Goal: Task Accomplishment & Management: Manage account settings

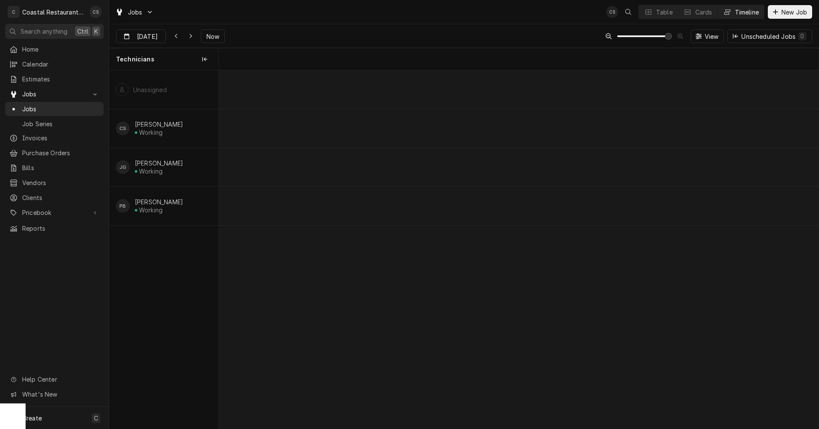
scroll to position [0, 12280]
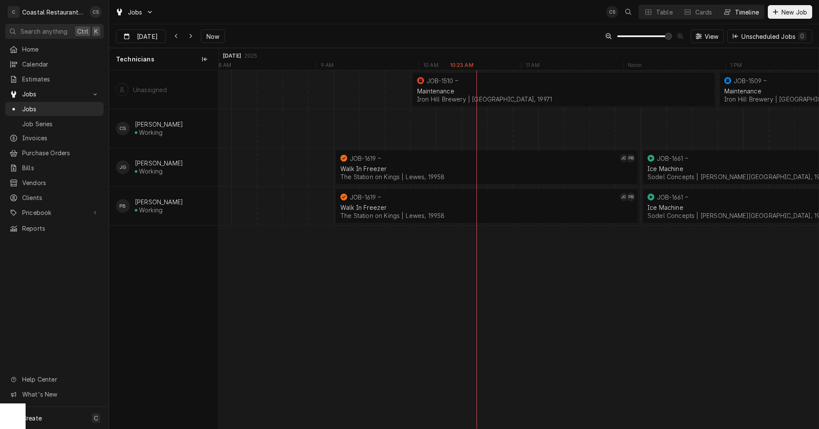
scroll to position [0, 11767]
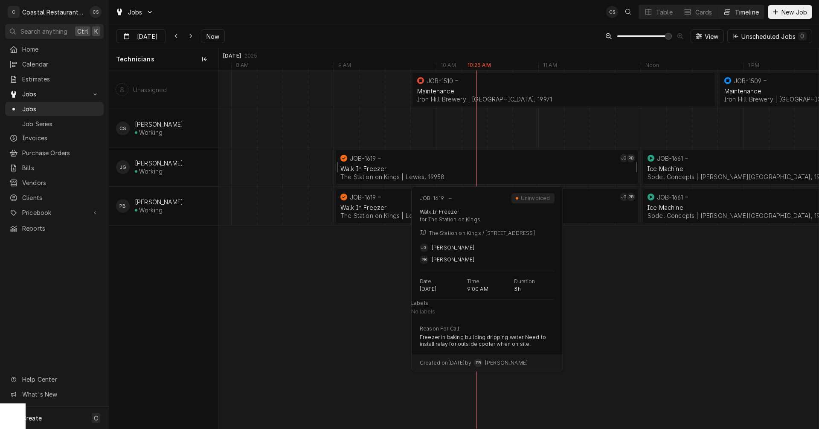
click at [455, 163] on div "Walk In Freezer The Station on Kings | Lewes, 19958" at bounding box center [487, 172] width 297 height 19
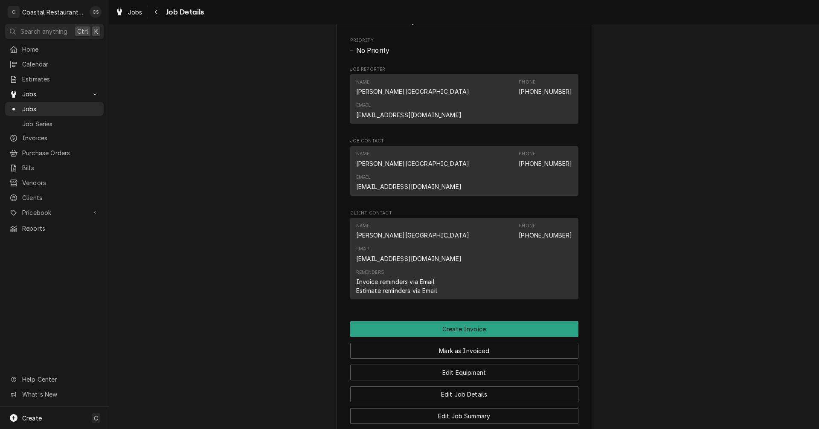
scroll to position [469, 0]
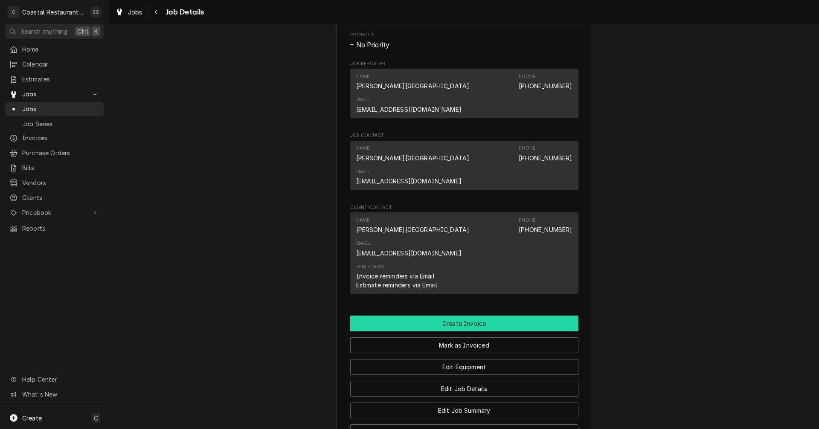
click at [460, 316] on button "Create Invoice" at bounding box center [464, 324] width 228 height 16
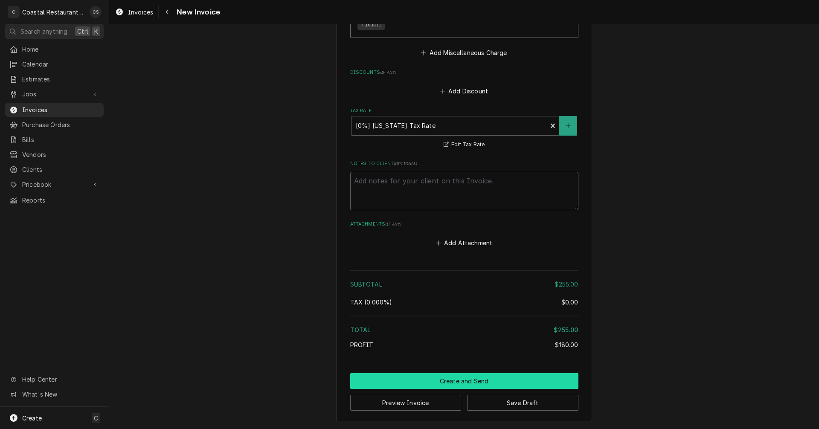
click at [460, 379] on button "Create and Send" at bounding box center [464, 381] width 228 height 16
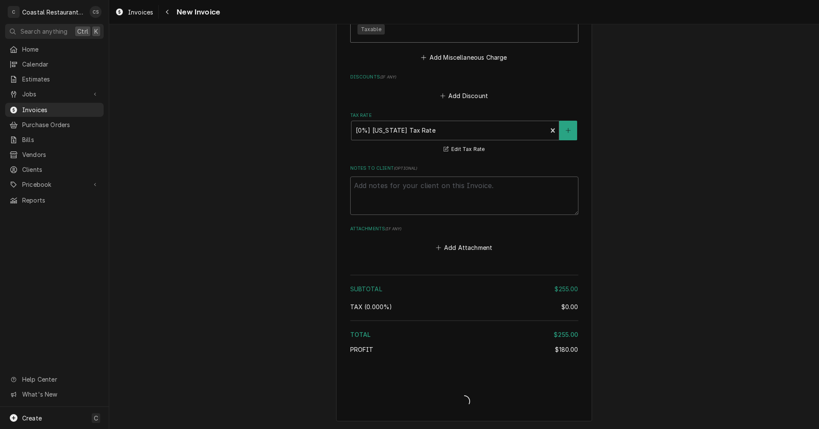
type textarea "x"
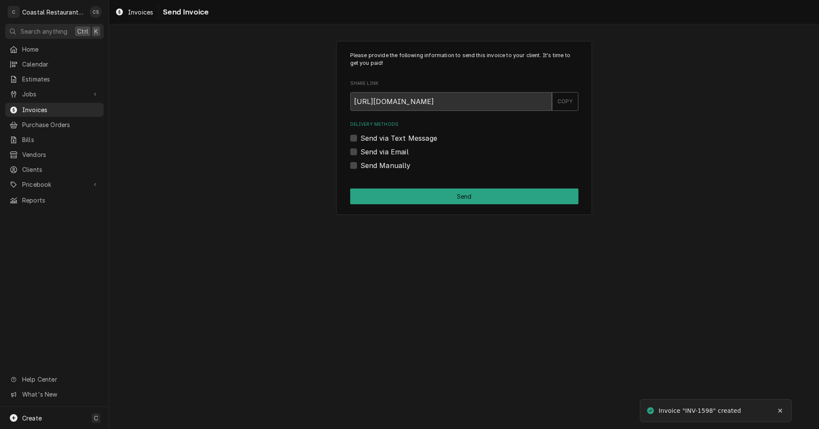
click at [361, 152] on label "Send via Email" at bounding box center [385, 152] width 48 height 10
click at [361, 152] on input "Send via Email" at bounding box center [475, 156] width 228 height 19
checkbox input "true"
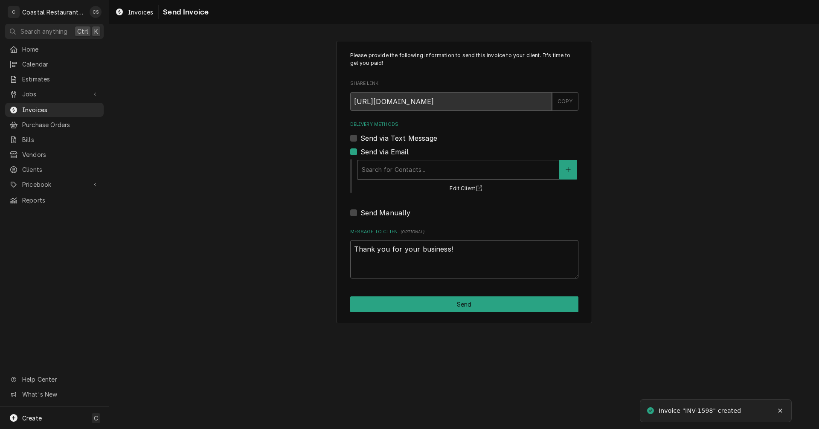
click at [379, 170] on div "Delivery Methods" at bounding box center [458, 169] width 193 height 15
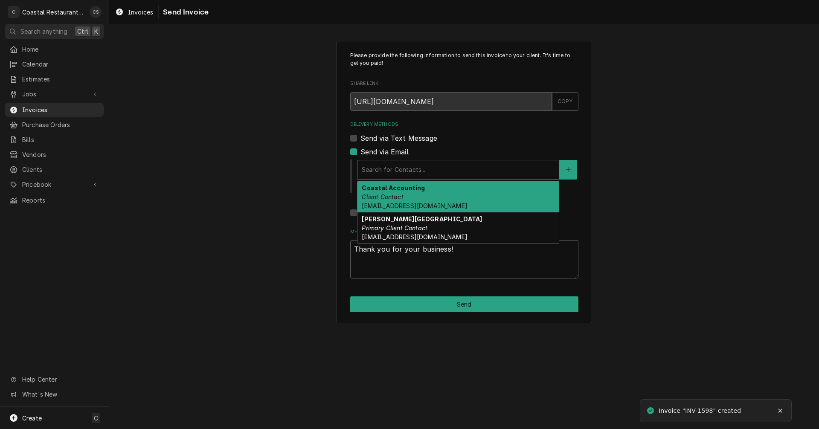
click at [388, 196] on em "Client Contact" at bounding box center [382, 196] width 41 height 7
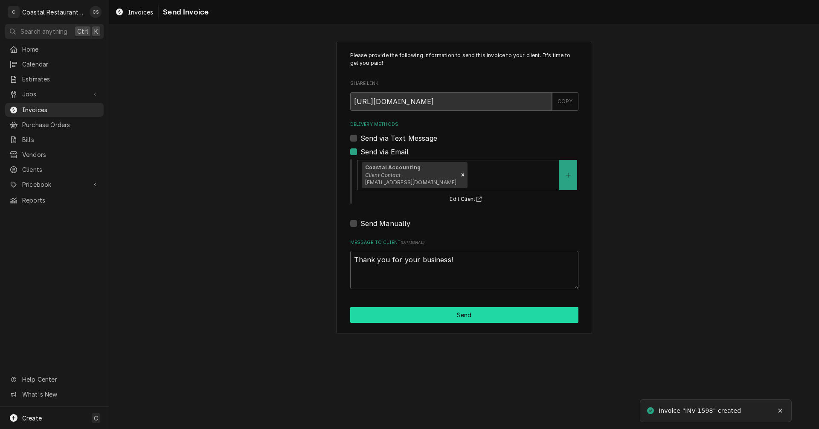
click at [460, 315] on button "Send" at bounding box center [464, 315] width 228 height 16
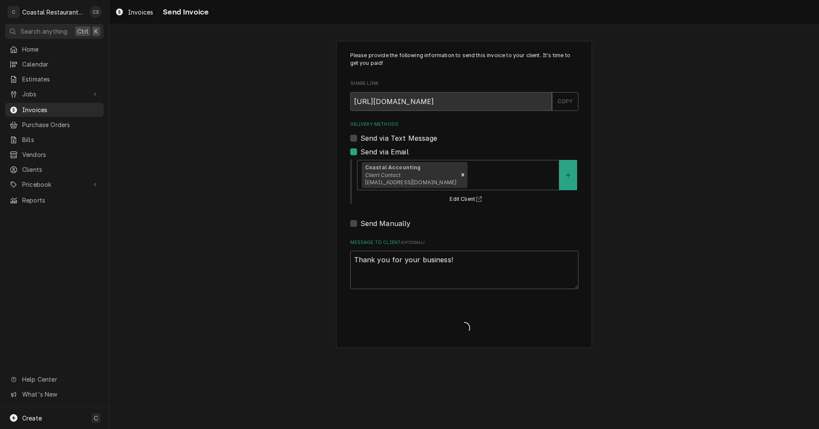
type textarea "x"
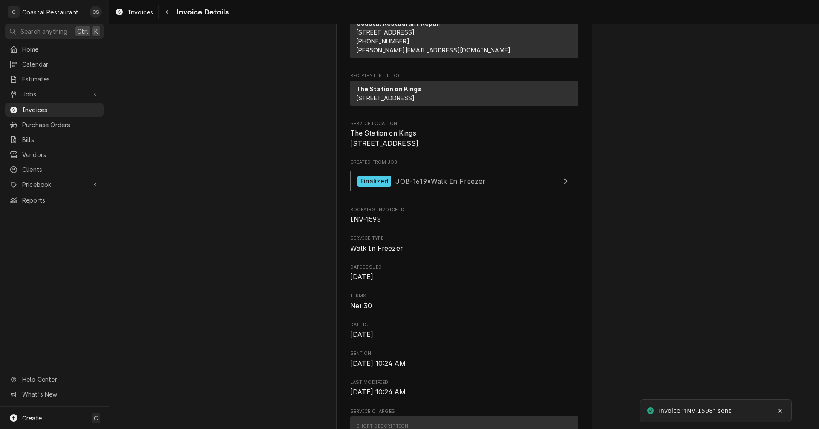
scroll to position [171, 0]
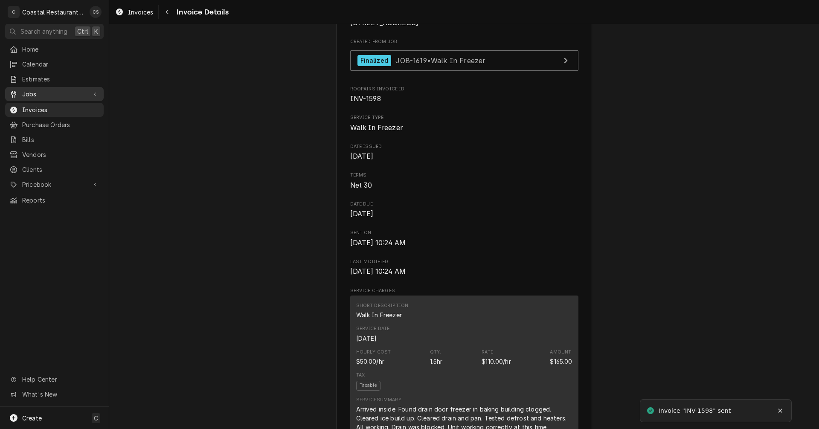
click at [39, 89] on div "Jobs" at bounding box center [54, 94] width 95 height 11
click at [38, 105] on span "Jobs" at bounding box center [60, 109] width 77 height 9
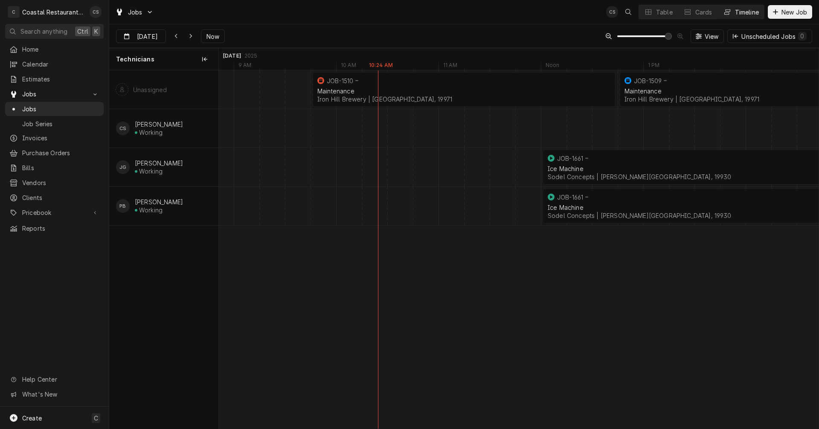
scroll to position [0, 11872]
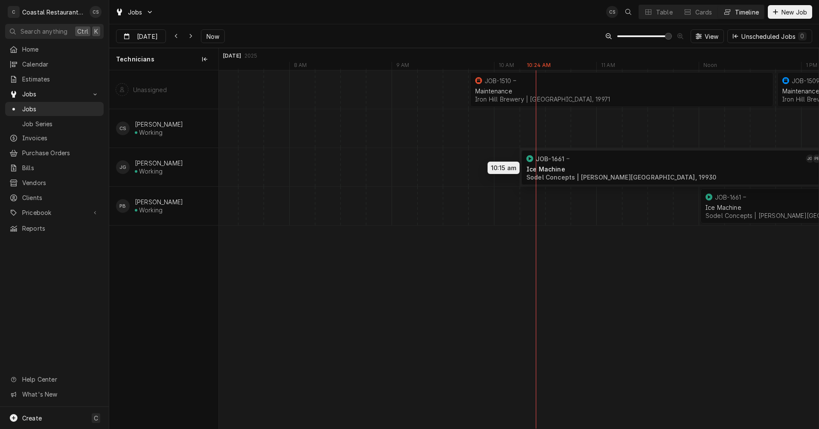
drag, startPoint x: 758, startPoint y: 161, endPoint x: 589, endPoint y: 162, distance: 168.6
click at [589, 162] on div "9:45 AM 12:45 PM JOB-1510 Maintenance Iron Hill Brewery | Rehoboth Beach, 19971…" at bounding box center [519, 249] width 600 height 359
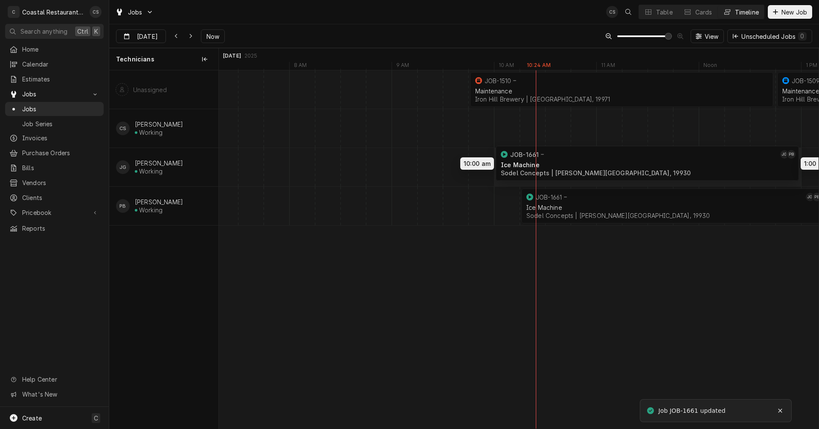
drag, startPoint x: 583, startPoint y: 164, endPoint x: 535, endPoint y: 158, distance: 47.7
click at [535, 158] on div "9:45 AM 12:45 PM JOB-1510 Maintenance Iron Hill Brewery | Rehoboth Beach, 19971…" at bounding box center [519, 249] width 600 height 359
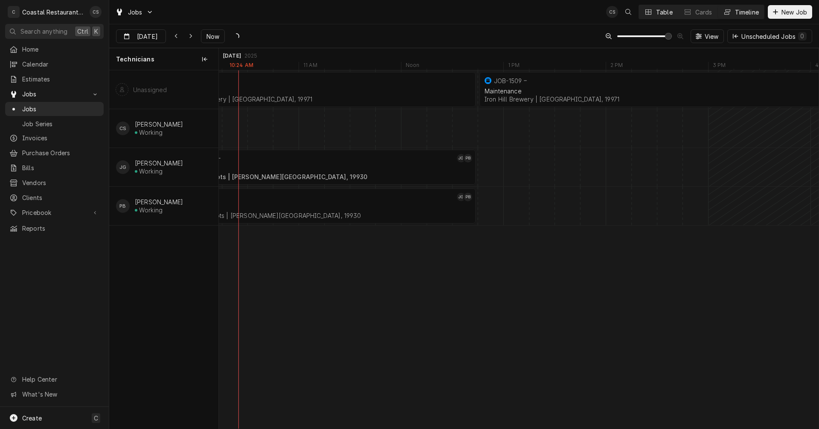
click at [666, 10] on div "Table" at bounding box center [664, 12] width 17 height 9
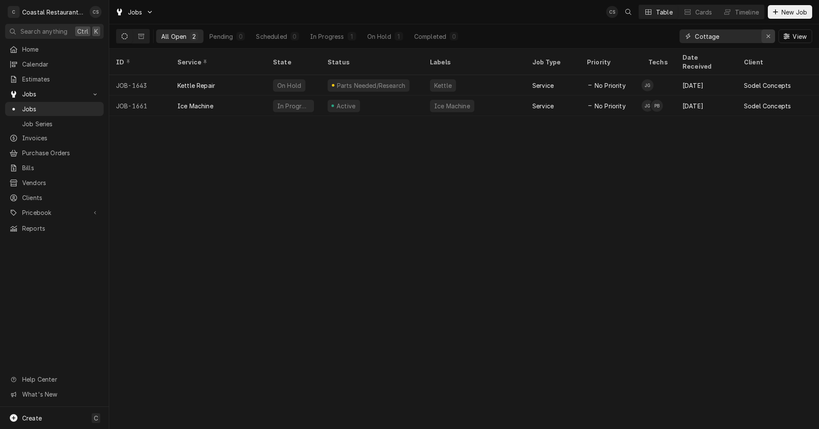
click at [767, 34] on icon "Erase input" at bounding box center [769, 36] width 5 height 6
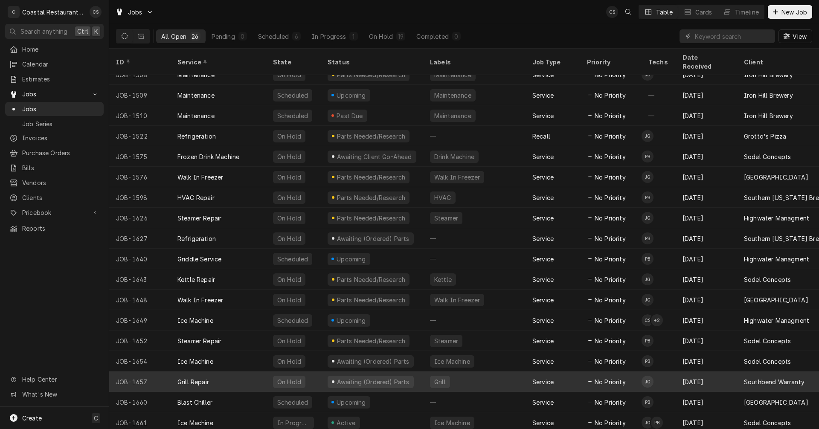
click at [744, 373] on div "Southbend Warranty" at bounding box center [786, 382] width 96 height 20
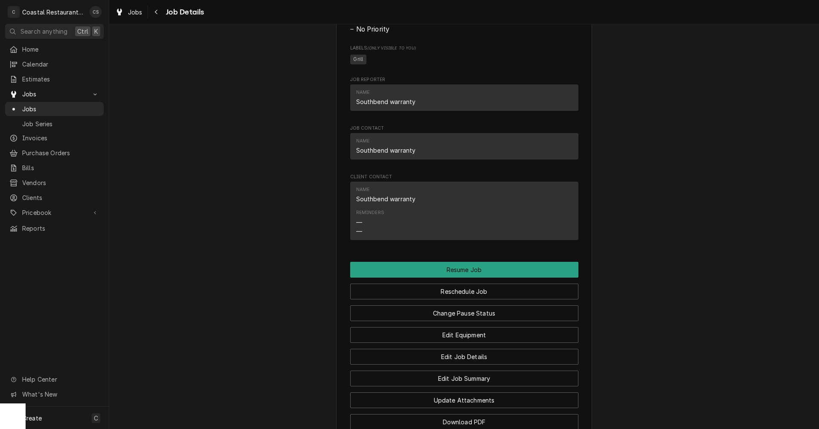
scroll to position [939, 0]
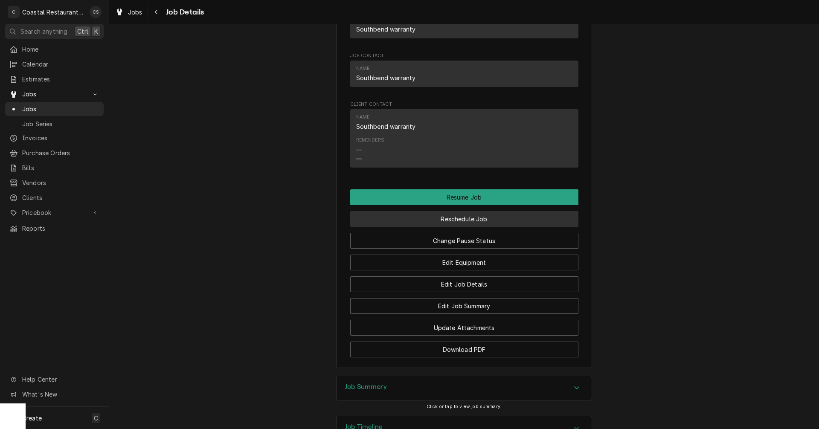
click at [434, 227] on button "Reschedule Job" at bounding box center [464, 219] width 228 height 16
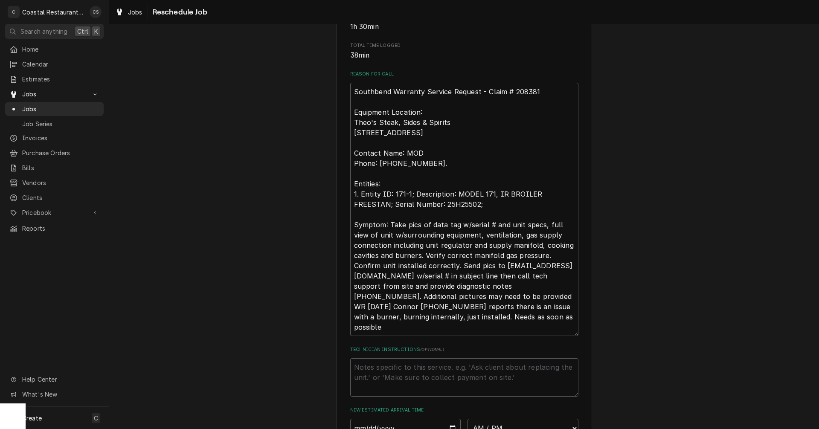
scroll to position [384, 0]
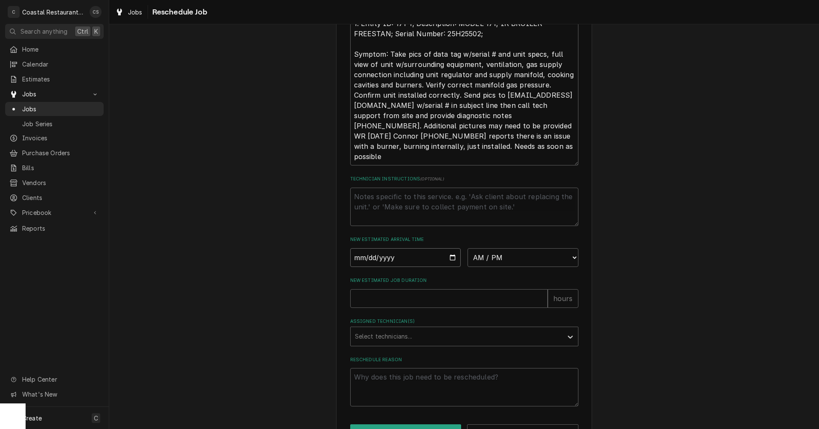
click at [450, 267] on input "Date" at bounding box center [405, 257] width 111 height 19
type textarea "x"
type input "[DATE]"
click at [488, 267] on select "AM / PM 6:00 AM 6:15 AM 6:30 AM 6:45 AM 7:00 AM 7:15 AM 7:30 AM 7:45 AM 8:00 AM…" at bounding box center [523, 257] width 111 height 19
select select "13:00:00"
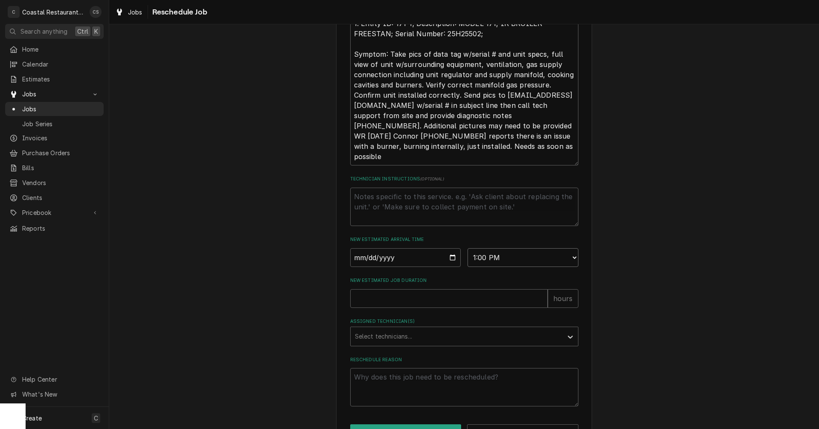
click at [468, 258] on select "AM / PM 6:00 AM 6:15 AM 6:30 AM 6:45 AM 7:00 AM 7:15 AM 7:30 AM 7:45 AM 8:00 AM…" at bounding box center [523, 257] width 111 height 19
click at [431, 308] on input "New Estimated Job Duration" at bounding box center [449, 298] width 198 height 19
type textarea "x"
type input "1"
click at [393, 344] on div "Assigned Technician(s)" at bounding box center [457, 336] width 204 height 15
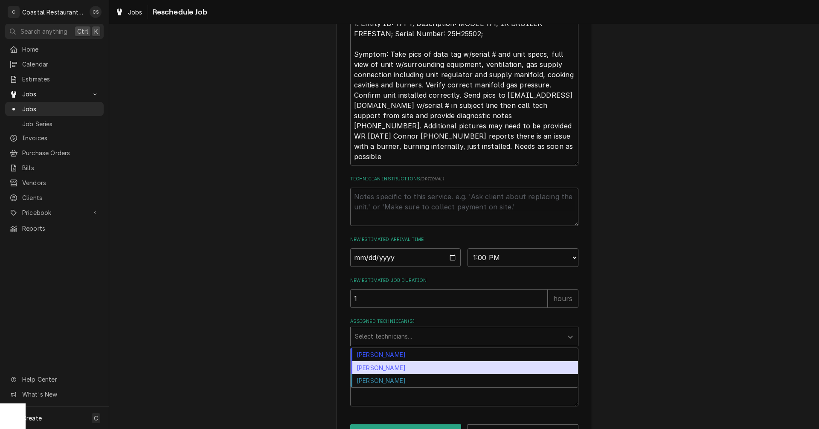
click at [389, 375] on div "[PERSON_NAME]" at bounding box center [464, 368] width 227 height 13
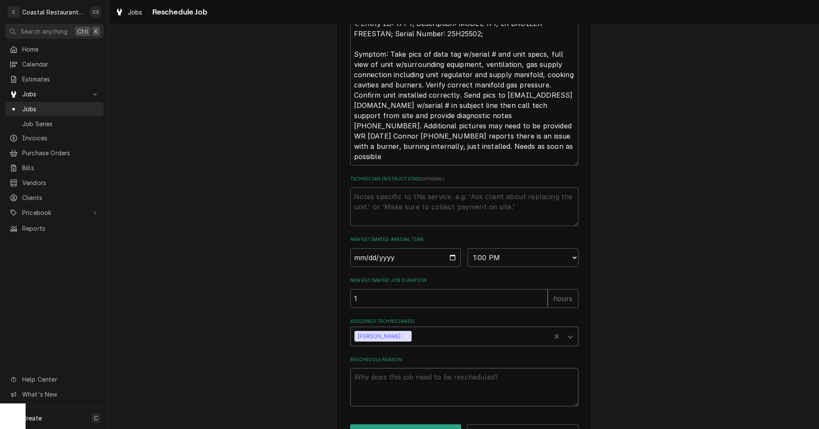
click at [394, 399] on textarea "Reschedule Reason" at bounding box center [464, 387] width 228 height 38
type textarea "x"
type textarea "p"
type textarea "x"
type textarea "pa"
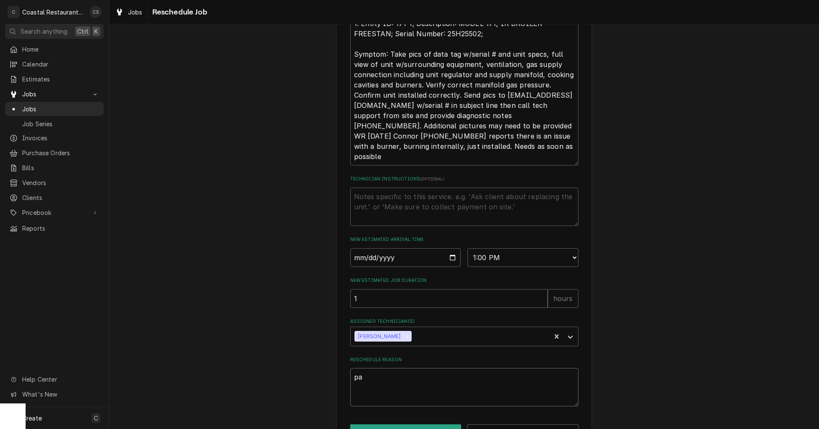
type textarea "x"
type textarea "par"
type textarea "x"
type textarea "part"
type textarea "x"
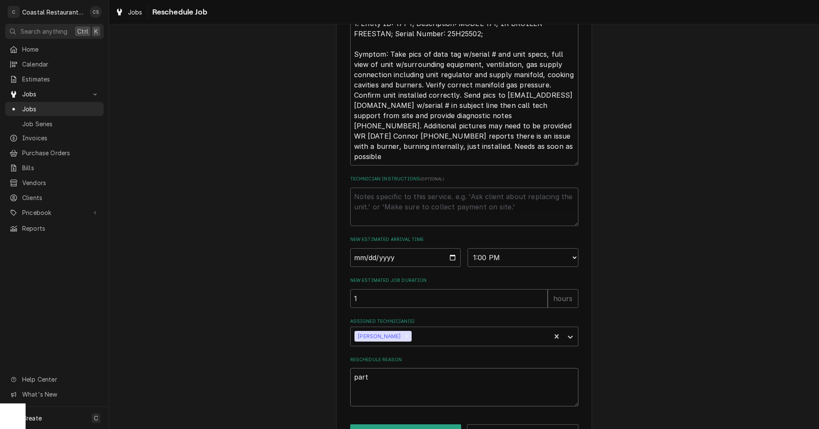
type textarea "parts"
type textarea "x"
type textarea "parts"
type textarea "x"
type textarea "parts a"
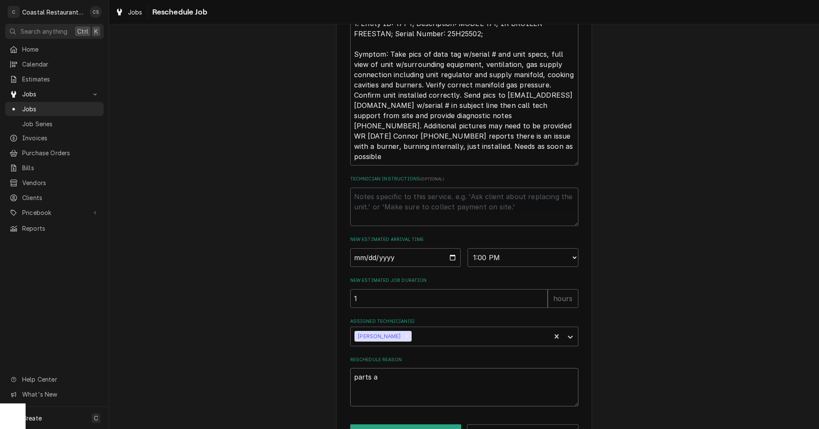
type textarea "x"
type textarea "parts ar"
type textarea "x"
type textarea "parts arr"
type textarea "x"
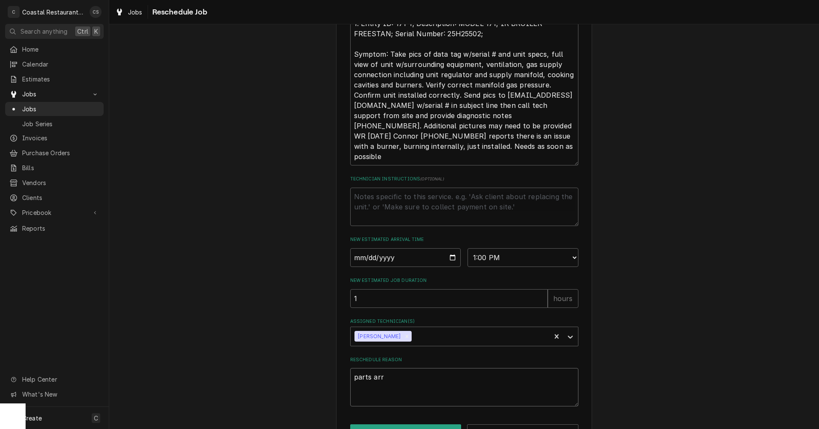
type textarea "parts arri"
type textarea "x"
type textarea "parts arriv"
type textarea "x"
type textarea "parts arrive"
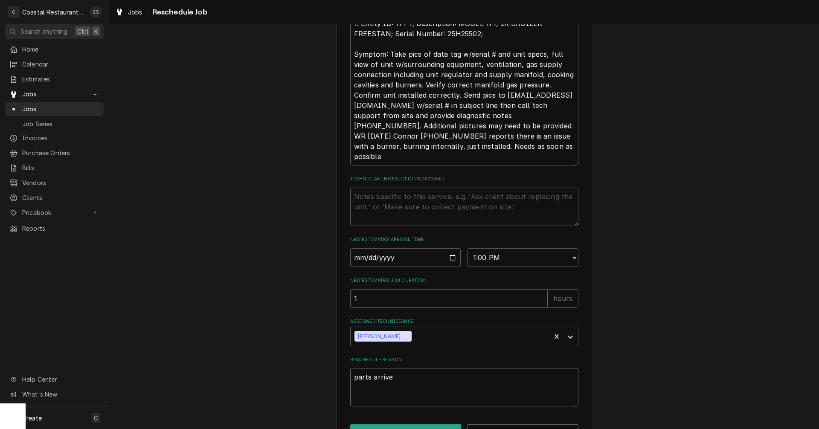
type textarea "x"
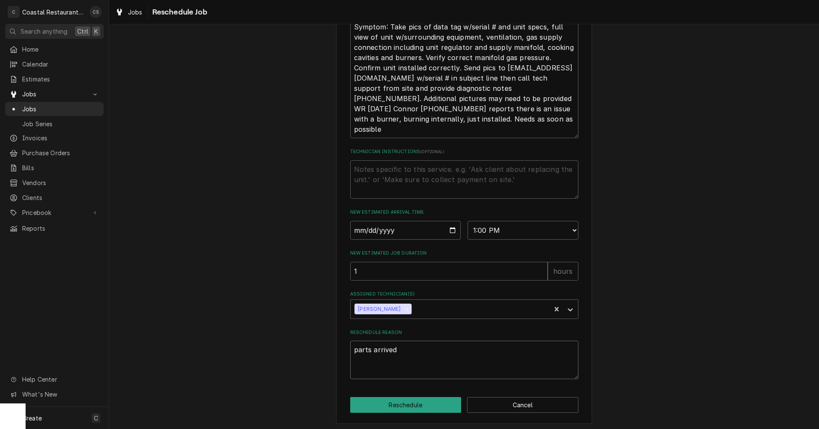
scroll to position [424, 0]
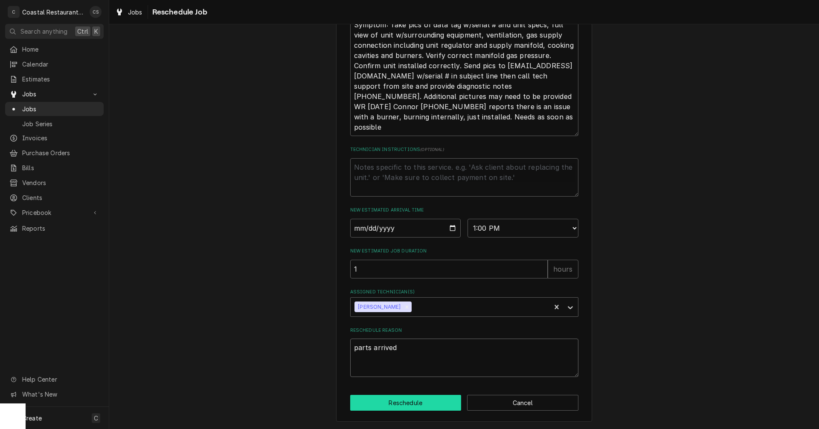
type textarea "parts arrived"
click at [433, 405] on button "Reschedule" at bounding box center [405, 403] width 111 height 16
type textarea "x"
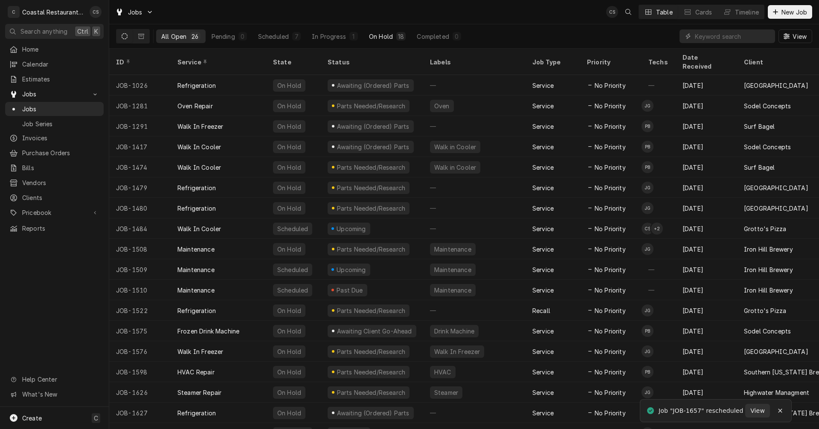
click at [385, 34] on div "On Hold" at bounding box center [381, 36] width 24 height 9
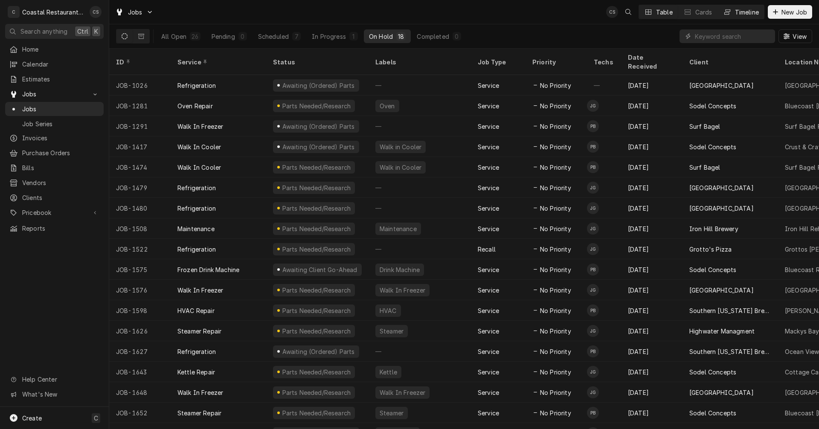
click at [739, 12] on div "Timeline" at bounding box center [747, 12] width 24 height 9
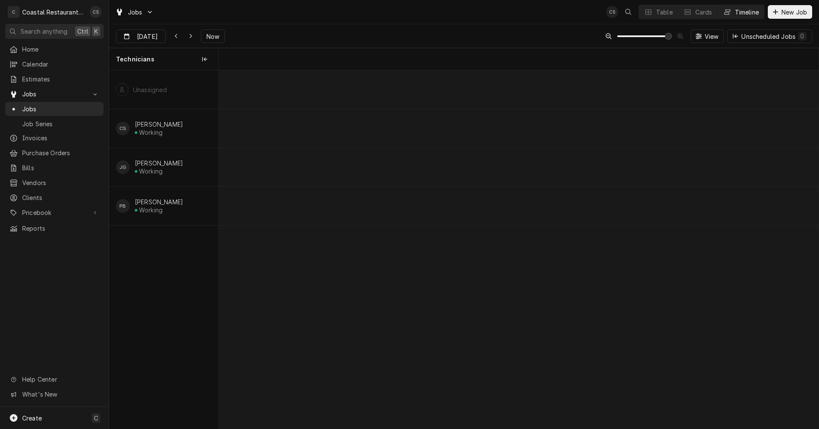
scroll to position [0, 11905]
